Goal: Task Accomplishment & Management: Manage account settings

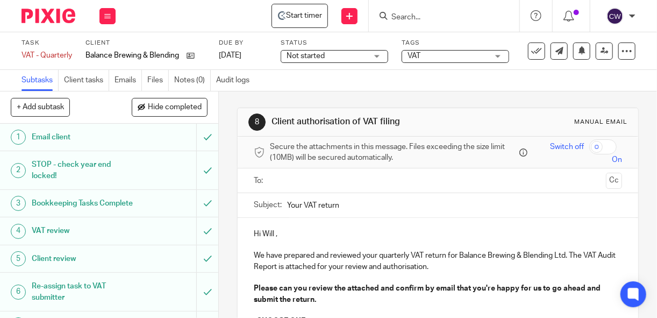
scroll to position [263, 0]
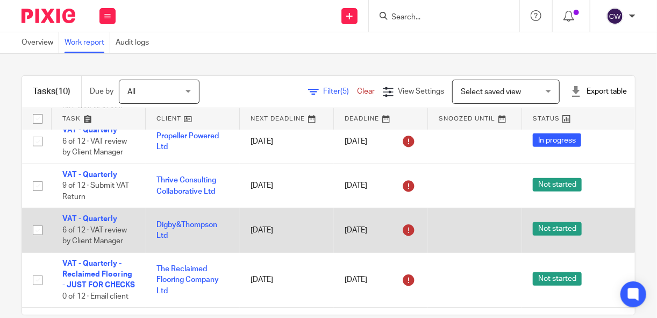
scroll to position [254, 0]
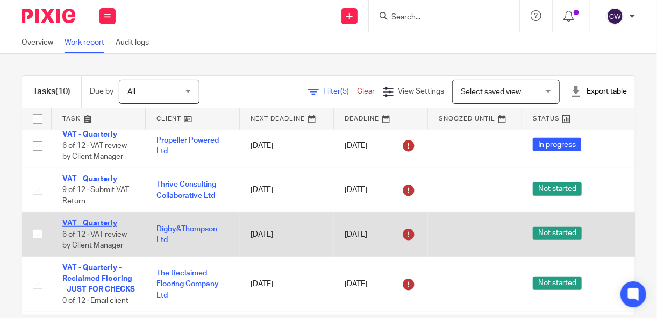
click at [84, 220] on link "VAT - Quarterly" at bounding box center [89, 223] width 55 height 8
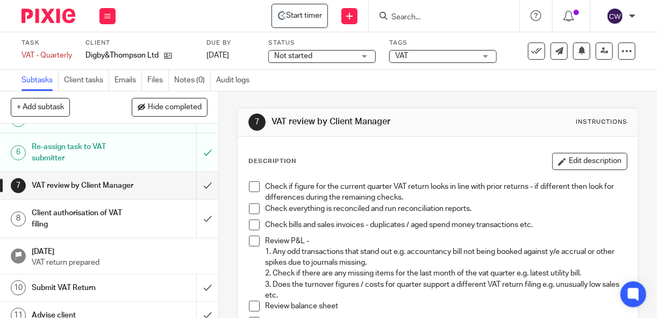
scroll to position [144, 0]
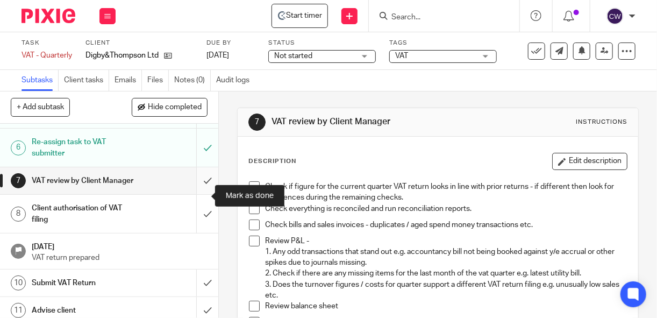
click at [199, 193] on input "submit" at bounding box center [109, 180] width 218 height 27
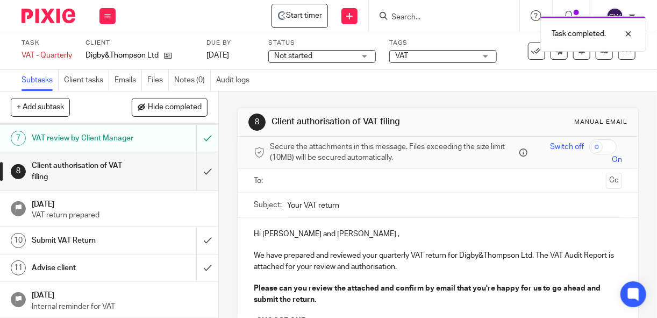
scroll to position [202, 0]
click at [254, 231] on p "Hi Rikki and Harriet ," at bounding box center [438, 233] width 368 height 11
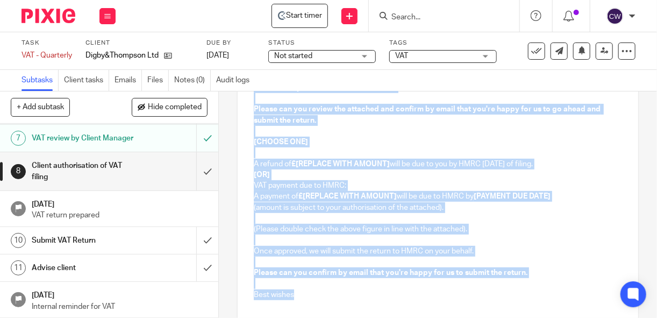
scroll to position [263, 0]
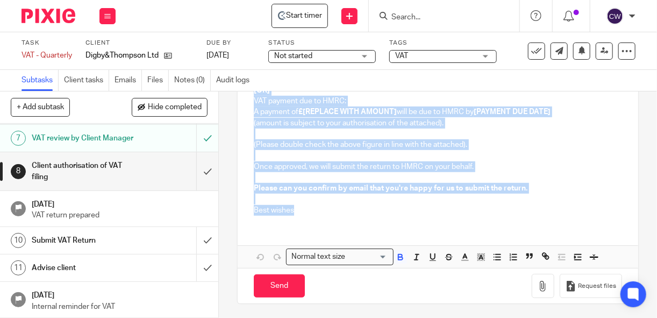
drag, startPoint x: 253, startPoint y: 231, endPoint x: 293, endPoint y: 211, distance: 45.2
click at [293, 211] on div "Hi Rikki and Harriet , We have prepared and reviewed your quarterly VAT return …" at bounding box center [438, 88] width 400 height 269
copy div "Hi Rikki and Harriet , We have prepared and reviewed your quarterly VAT return …"
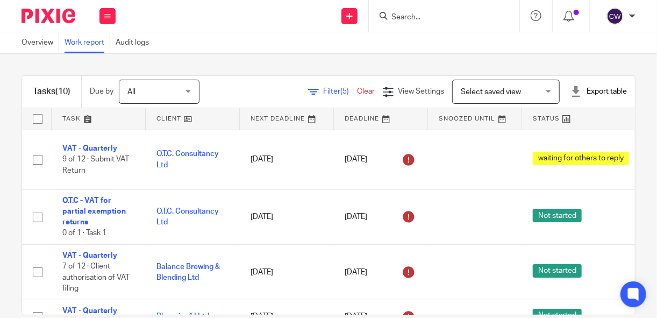
click at [48, 17] on img at bounding box center [48, 16] width 54 height 15
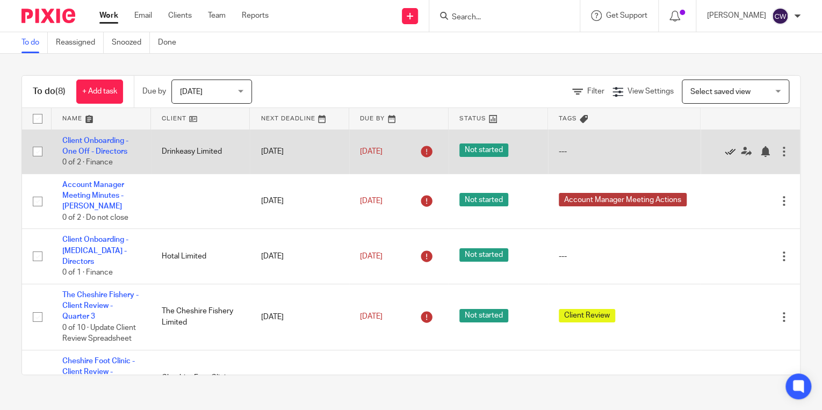
click at [656, 150] on icon at bounding box center [730, 151] width 11 height 11
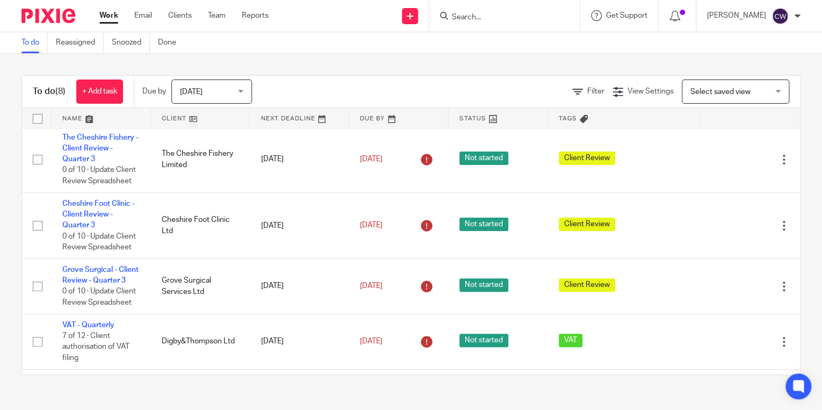
scroll to position [108, 0]
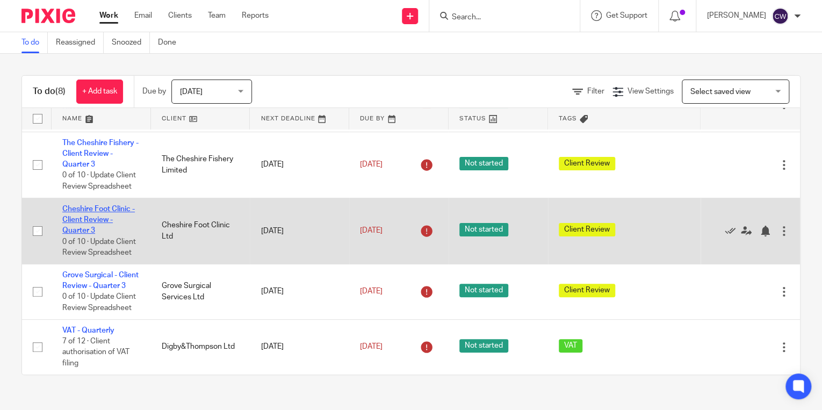
click at [94, 205] on link "Cheshire Foot Clinic - Client Review - Quarter 3" at bounding box center [98, 220] width 73 height 30
